Goal: Information Seeking & Learning: Learn about a topic

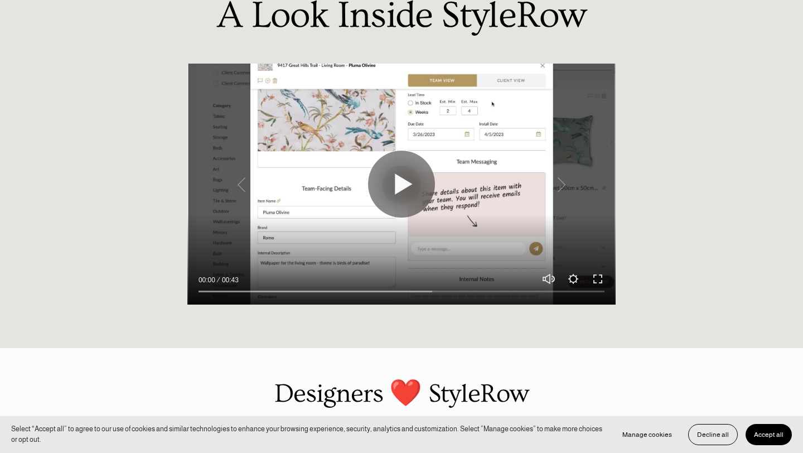
scroll to position [922, 0]
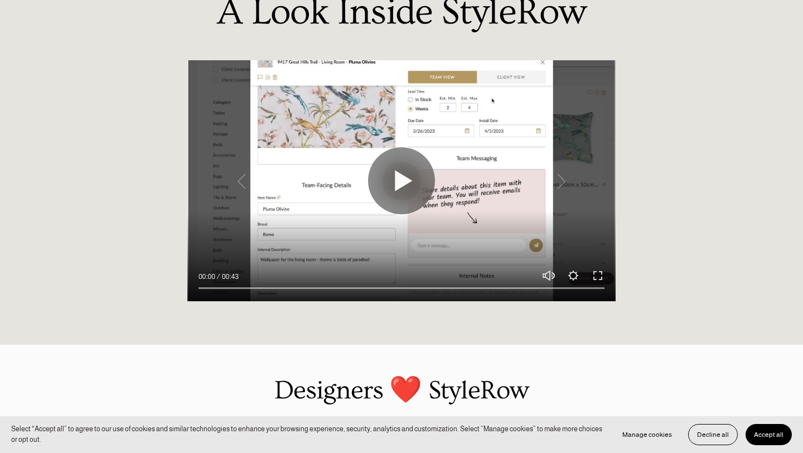
click at [760, 433] on span "Accept all" at bounding box center [769, 435] width 30 height 8
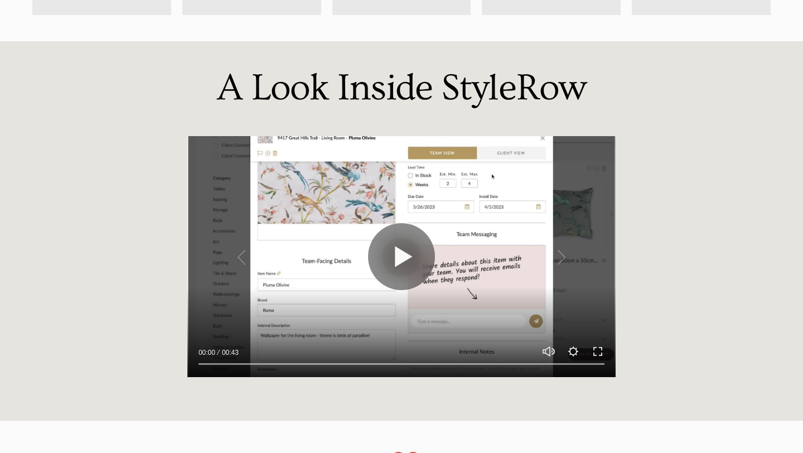
scroll to position [843, 0]
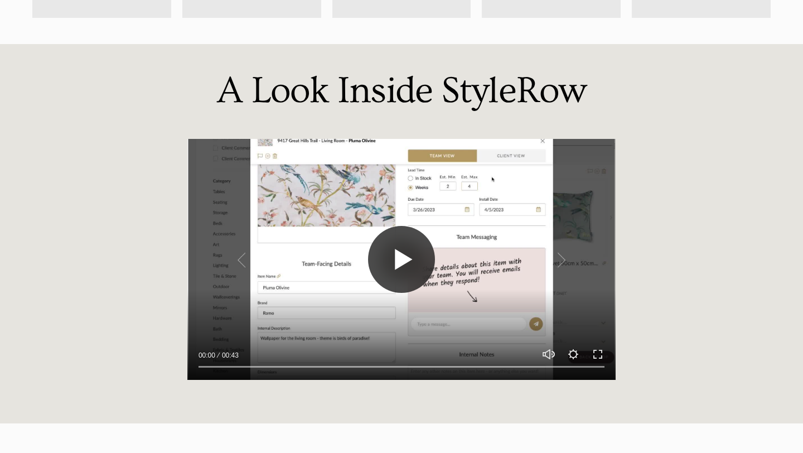
click at [396, 246] on button "Play" at bounding box center [401, 259] width 67 height 67
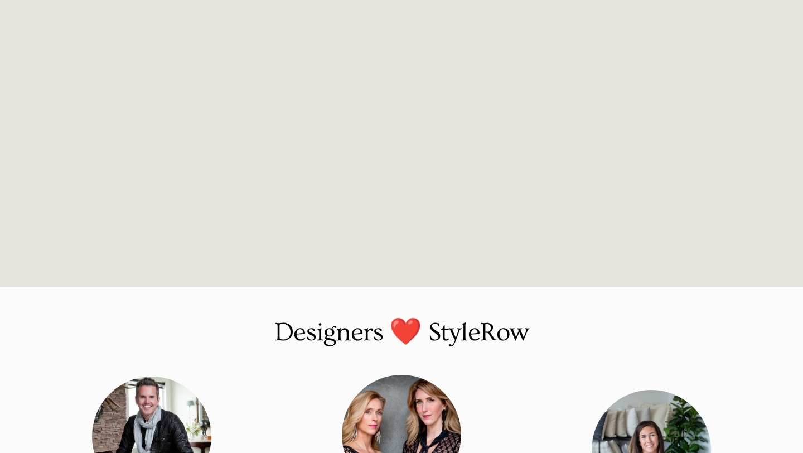
type input "100"
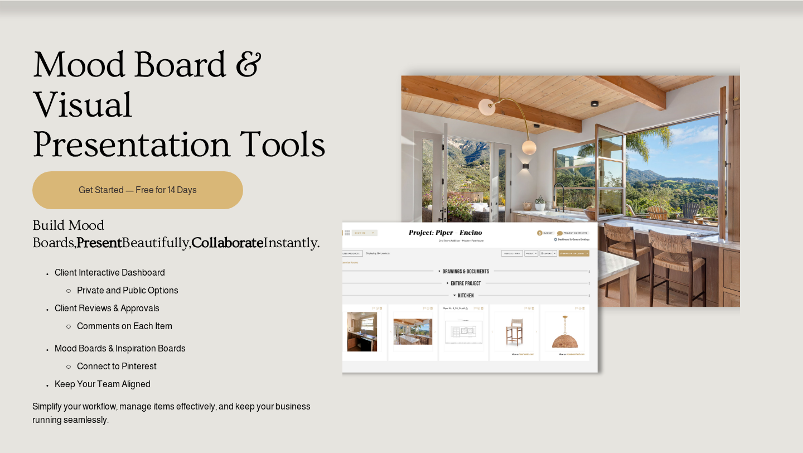
scroll to position [0, 0]
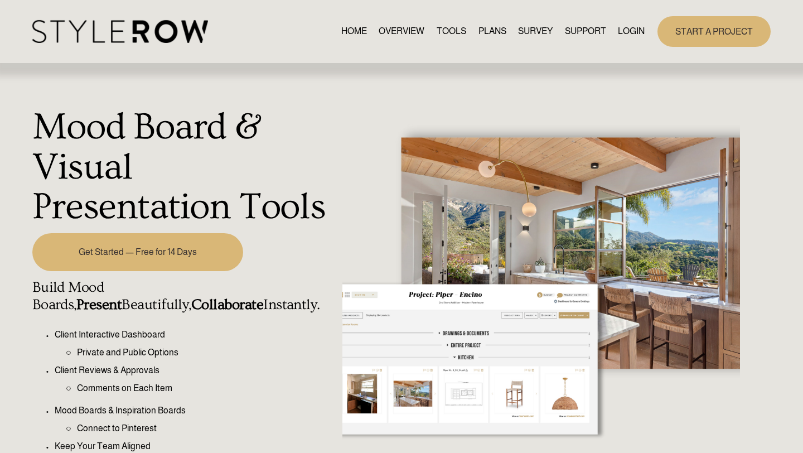
click at [388, 27] on link "OVERVIEW" at bounding box center [402, 31] width 46 height 15
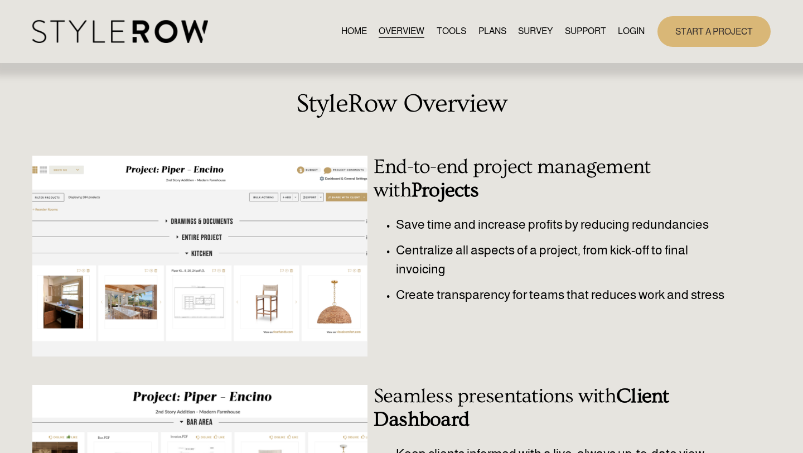
click at [446, 32] on link "TOOLS" at bounding box center [452, 31] width 30 height 15
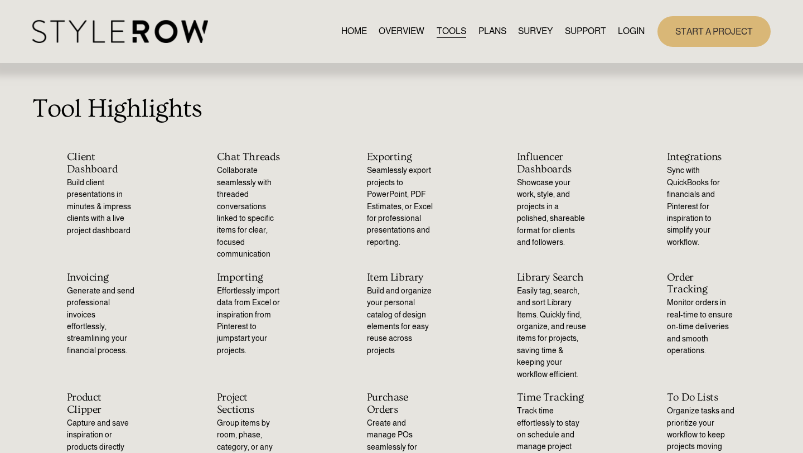
click at [485, 29] on link "PLANS" at bounding box center [492, 31] width 28 height 15
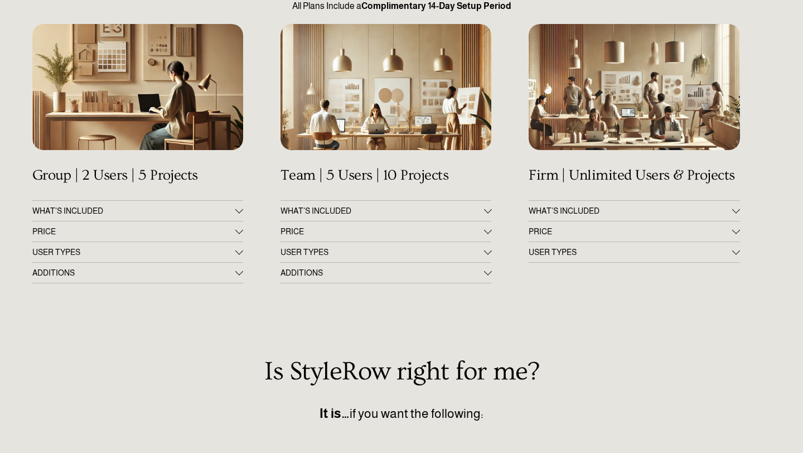
scroll to position [159, 0]
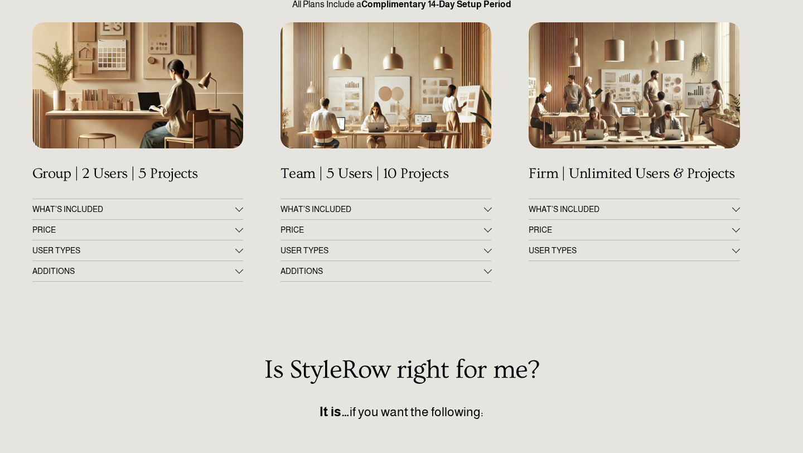
click at [236, 229] on div at bounding box center [239, 229] width 8 height 8
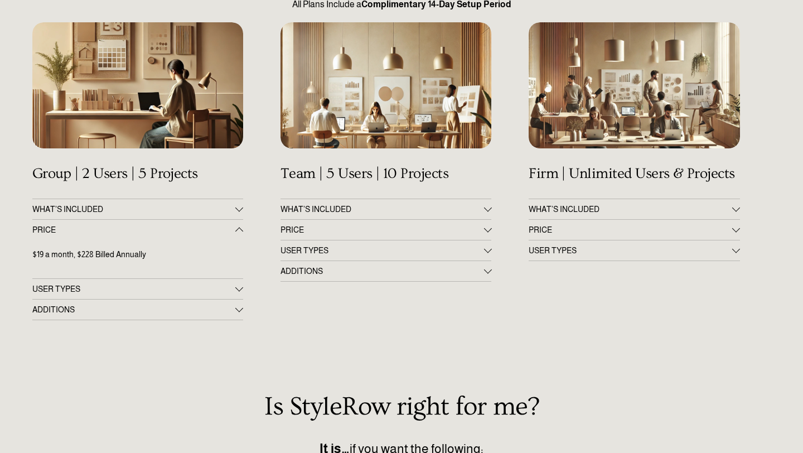
click at [236, 229] on div at bounding box center [239, 232] width 8 height 8
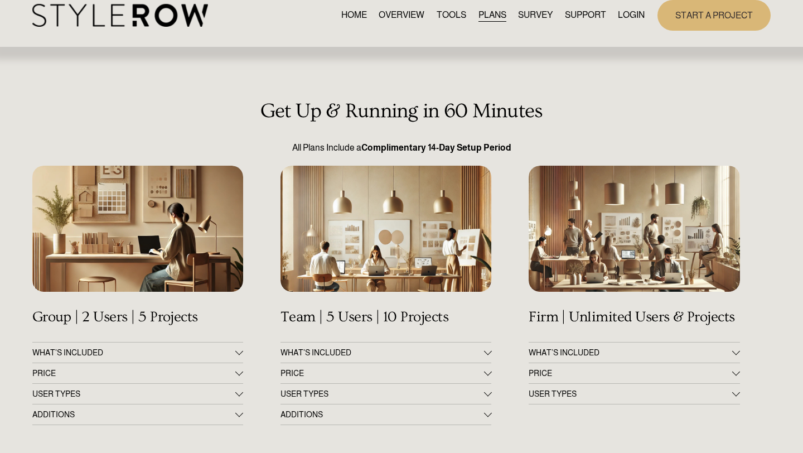
scroll to position [0, 0]
